Goal: Check status

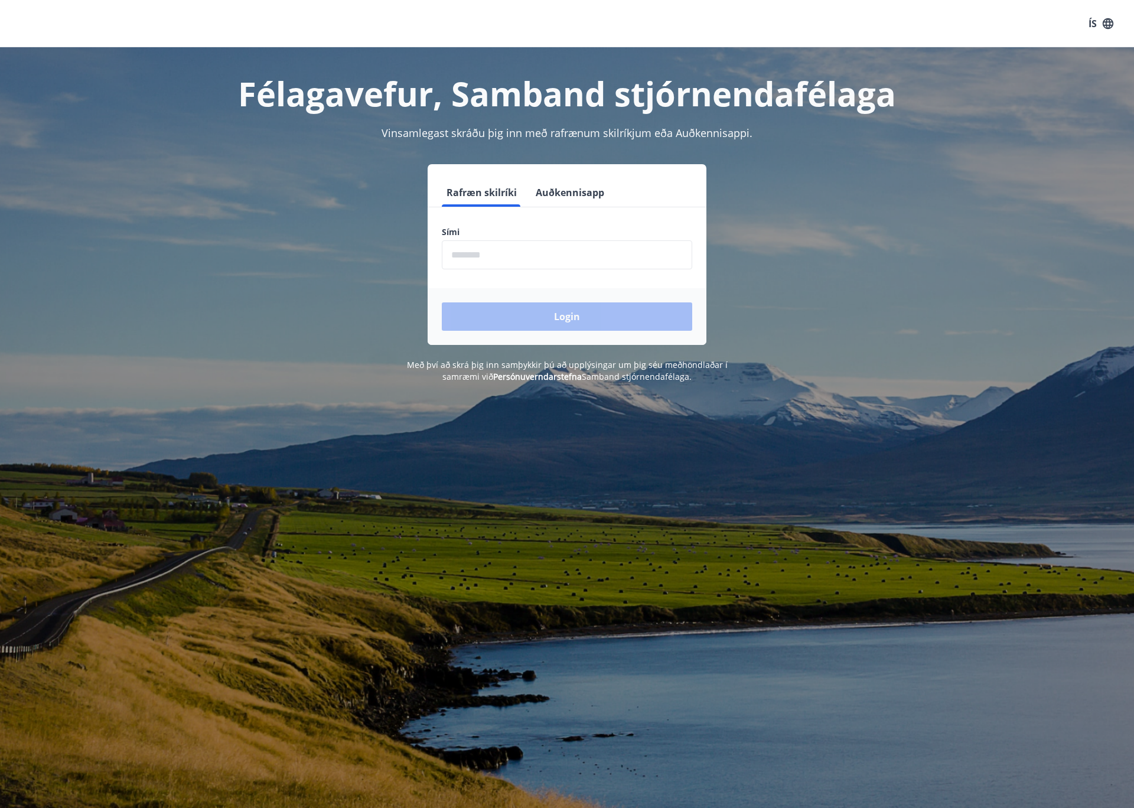
click at [488, 239] on div "Sími ​" at bounding box center [567, 247] width 250 height 43
click at [489, 250] on input "phone" at bounding box center [567, 254] width 250 height 29
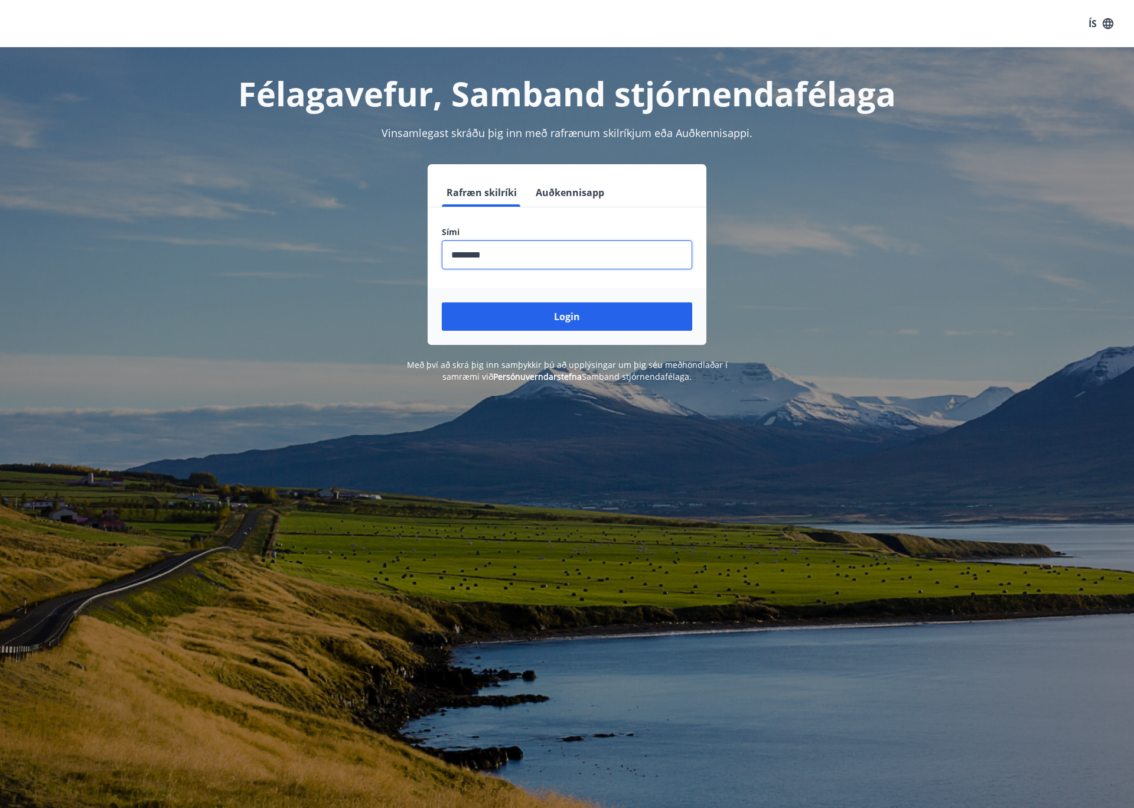
type input "********"
click at [442, 302] on button "Login" at bounding box center [567, 316] width 250 height 28
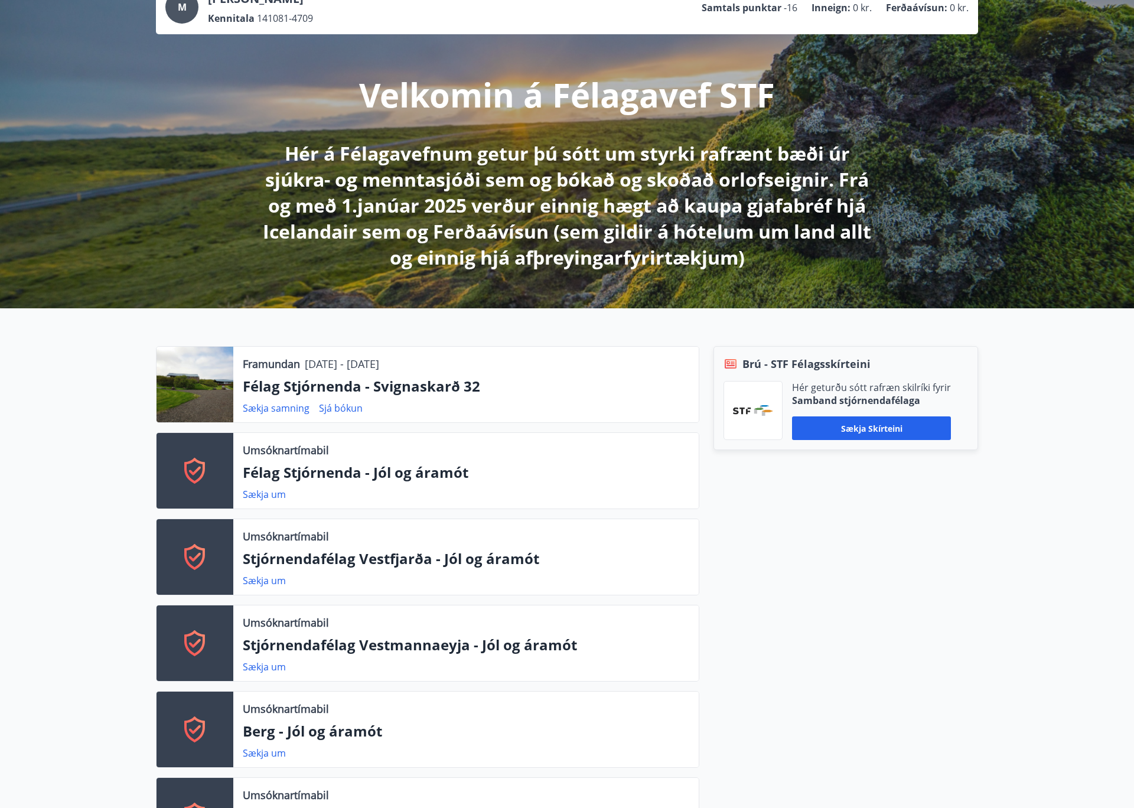
scroll to position [92, 0]
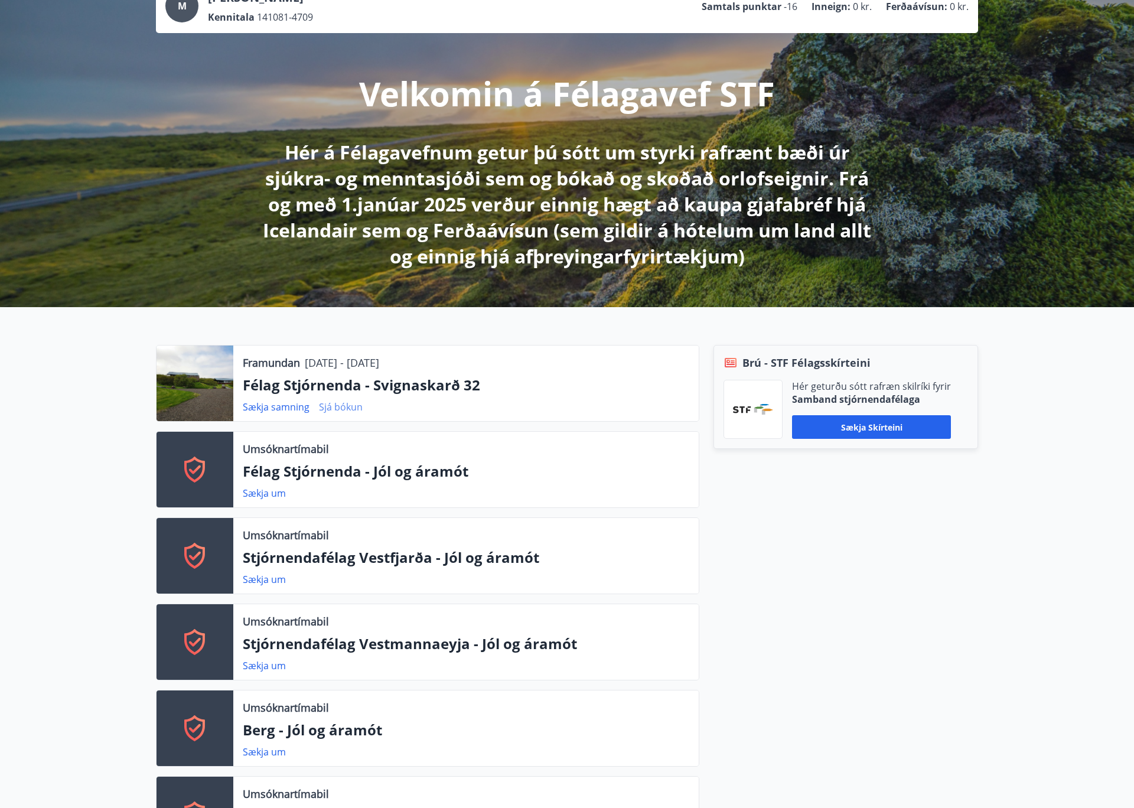
click at [337, 411] on link "Sjá bókun" at bounding box center [341, 406] width 44 height 13
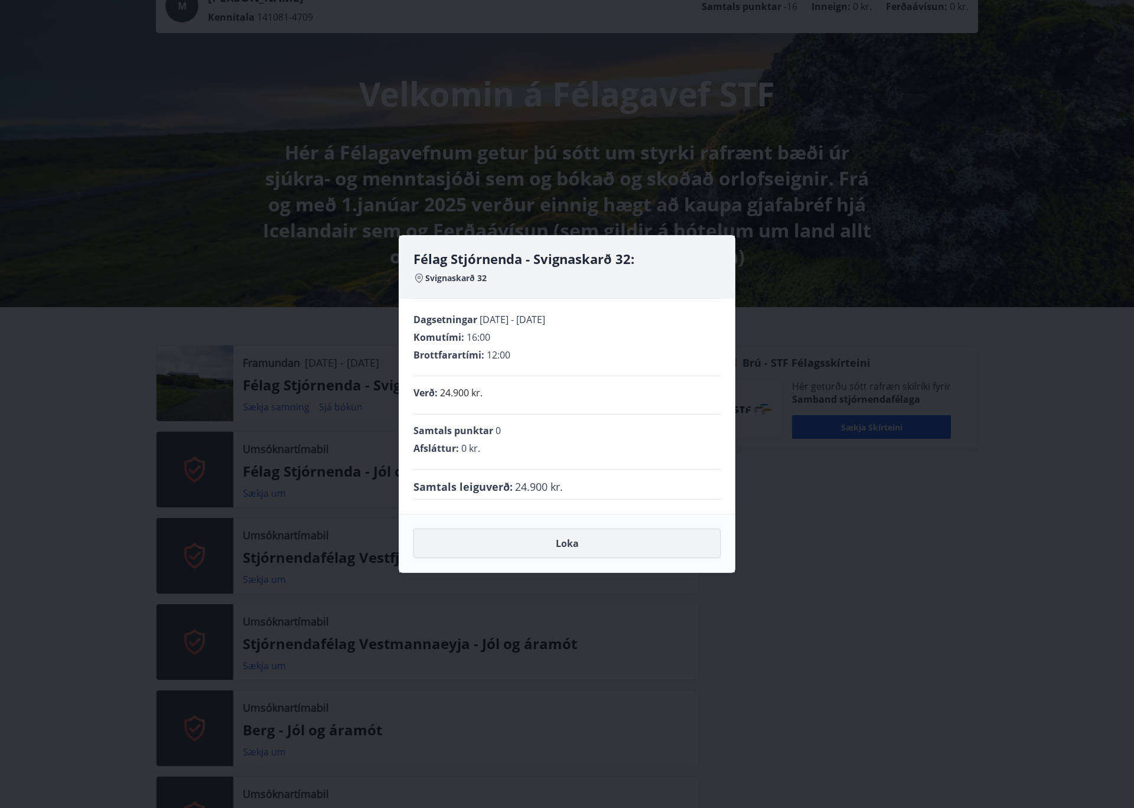
click at [571, 543] on button "Loka" at bounding box center [566, 544] width 307 height 30
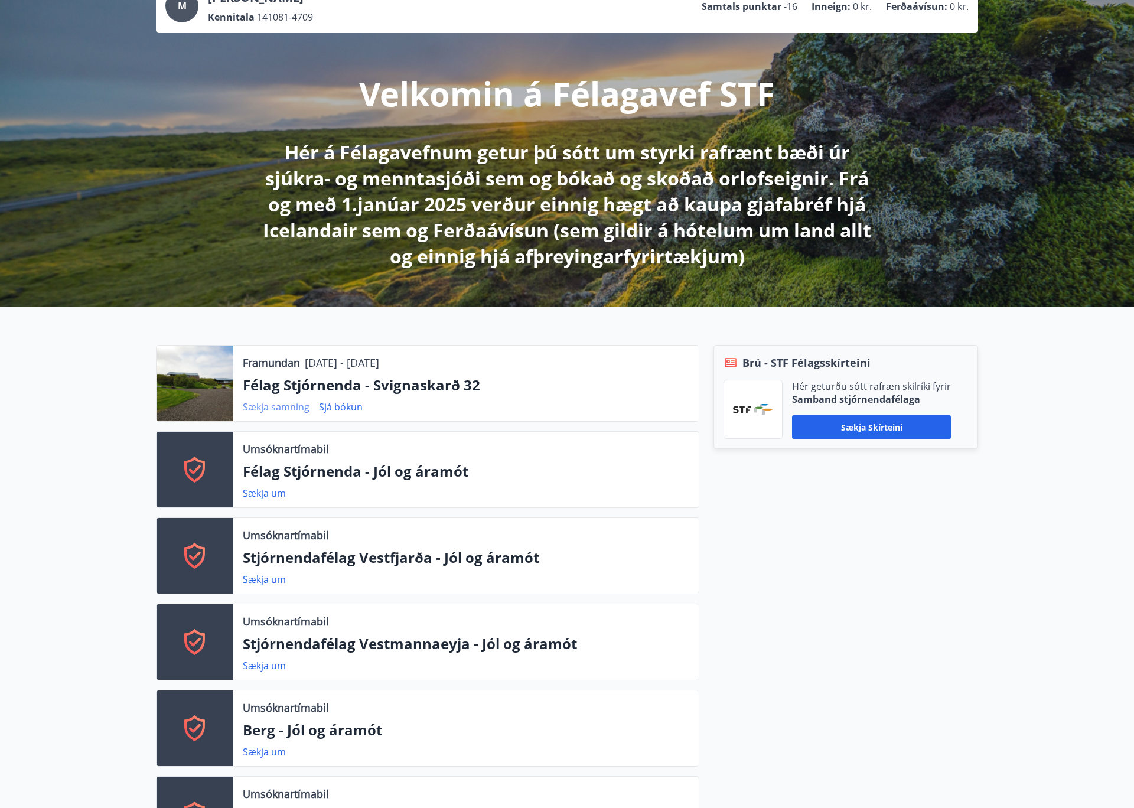
click at [270, 407] on link "Sækja samning" at bounding box center [276, 406] width 67 height 13
